Goal: Task Accomplishment & Management: Complete application form

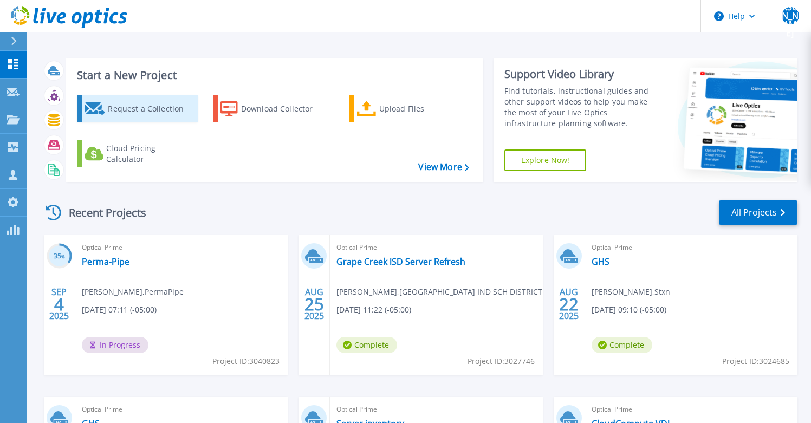
click at [167, 113] on div "Request a Collection" at bounding box center [151, 109] width 87 height 22
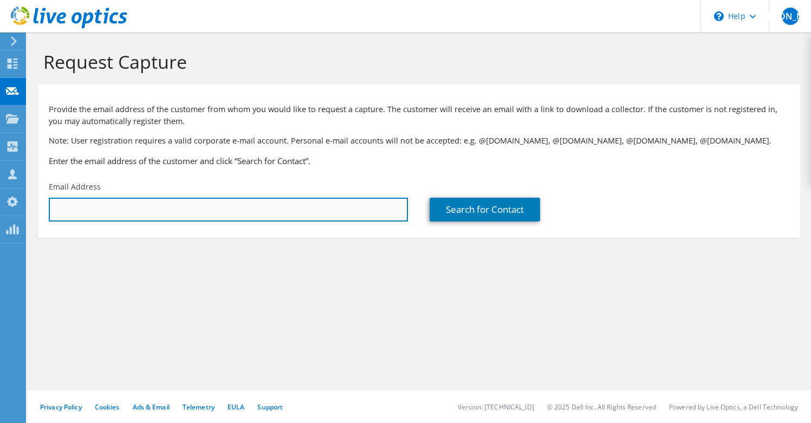
click at [279, 215] on input "text" at bounding box center [228, 210] width 359 height 24
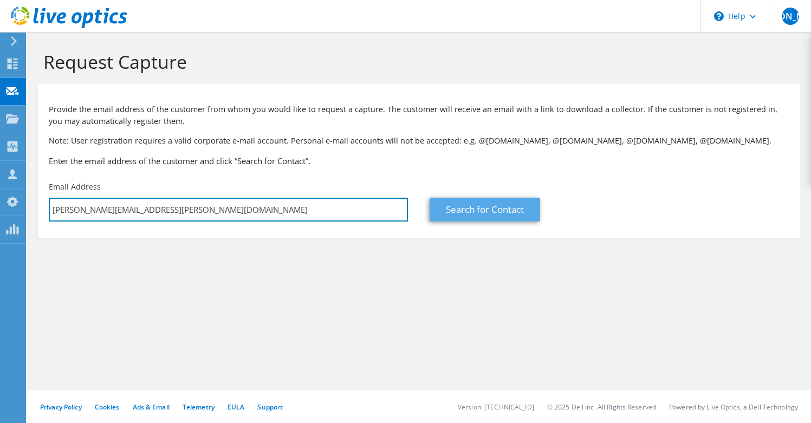
type input "adrian.saenz@hcisd.org"
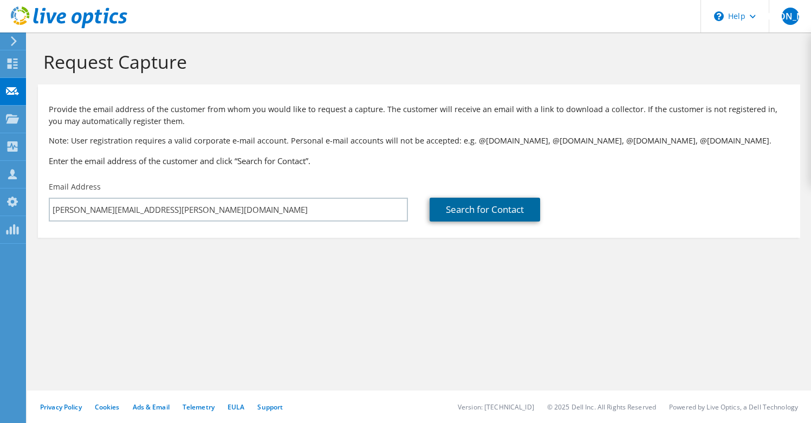
click at [467, 206] on link "Search for Contact" at bounding box center [484, 210] width 110 height 24
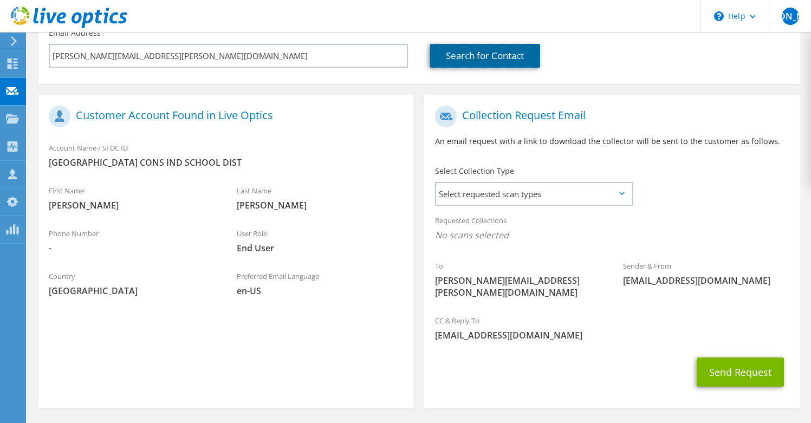
scroll to position [182, 0]
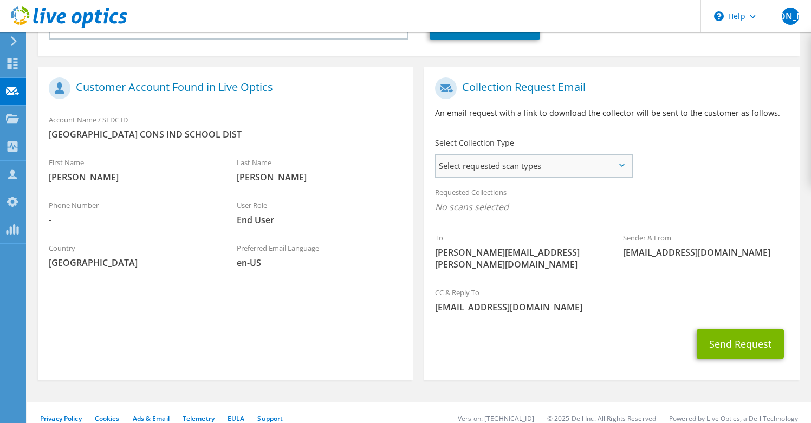
click at [459, 171] on span "Select requested scan types" at bounding box center [533, 166] width 195 height 22
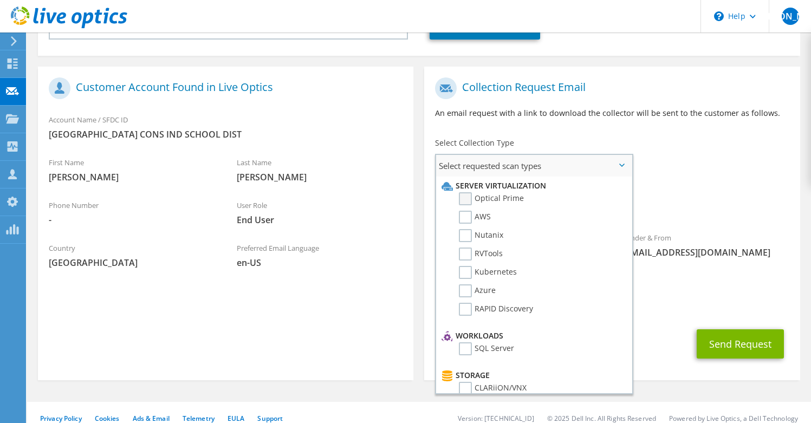
click at [475, 200] on label "Optical Prime" at bounding box center [491, 198] width 65 height 13
click at [0, 0] on input "Optical Prime" at bounding box center [0, 0] width 0 height 0
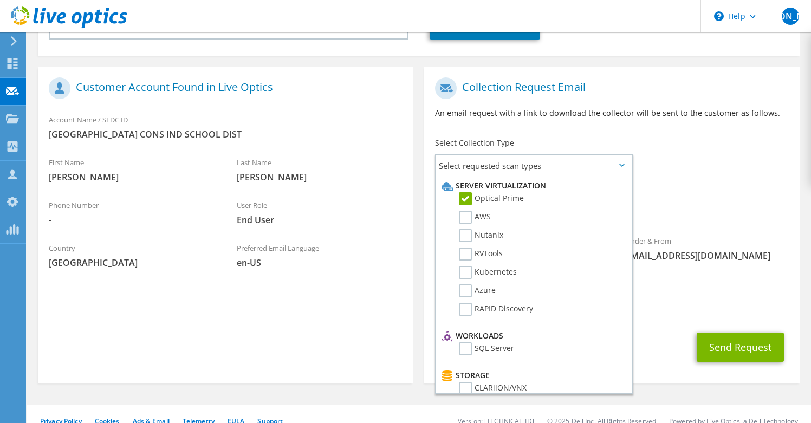
click at [697, 210] on span "Optical Prime" at bounding box center [612, 210] width 354 height 18
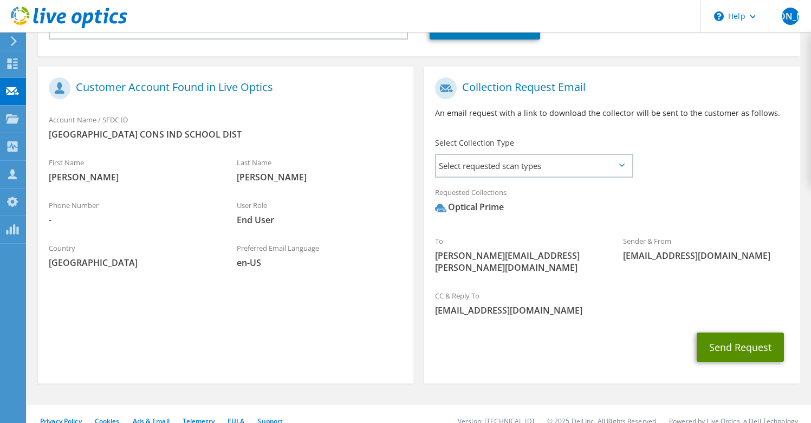
click at [749, 338] on button "Send Request" at bounding box center [739, 346] width 87 height 29
